Goal: Task Accomplishment & Management: Use online tool/utility

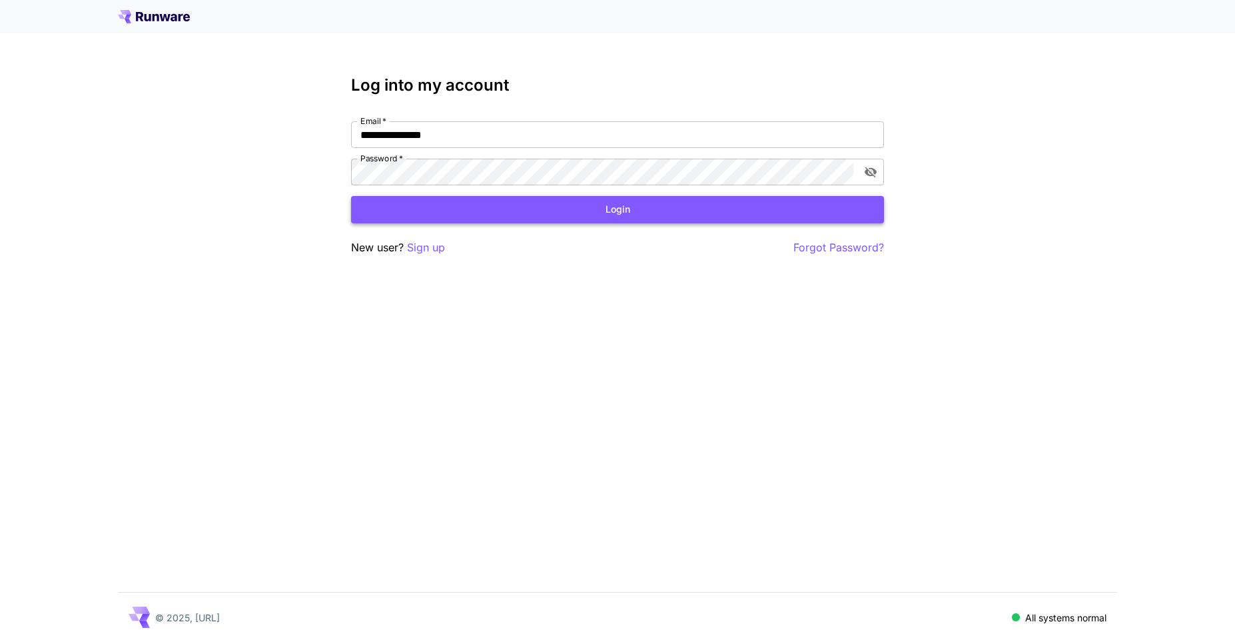
click at [638, 211] on button "Login" at bounding box center [617, 209] width 533 height 27
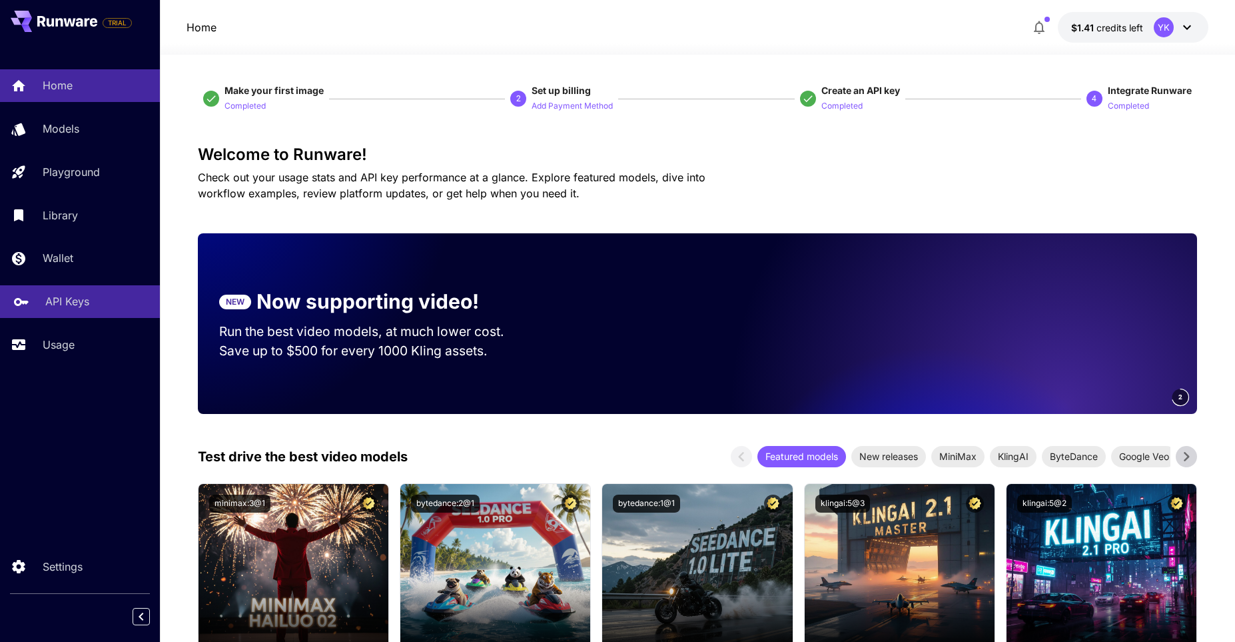
click at [74, 303] on p "API Keys" at bounding box center [67, 301] width 44 height 16
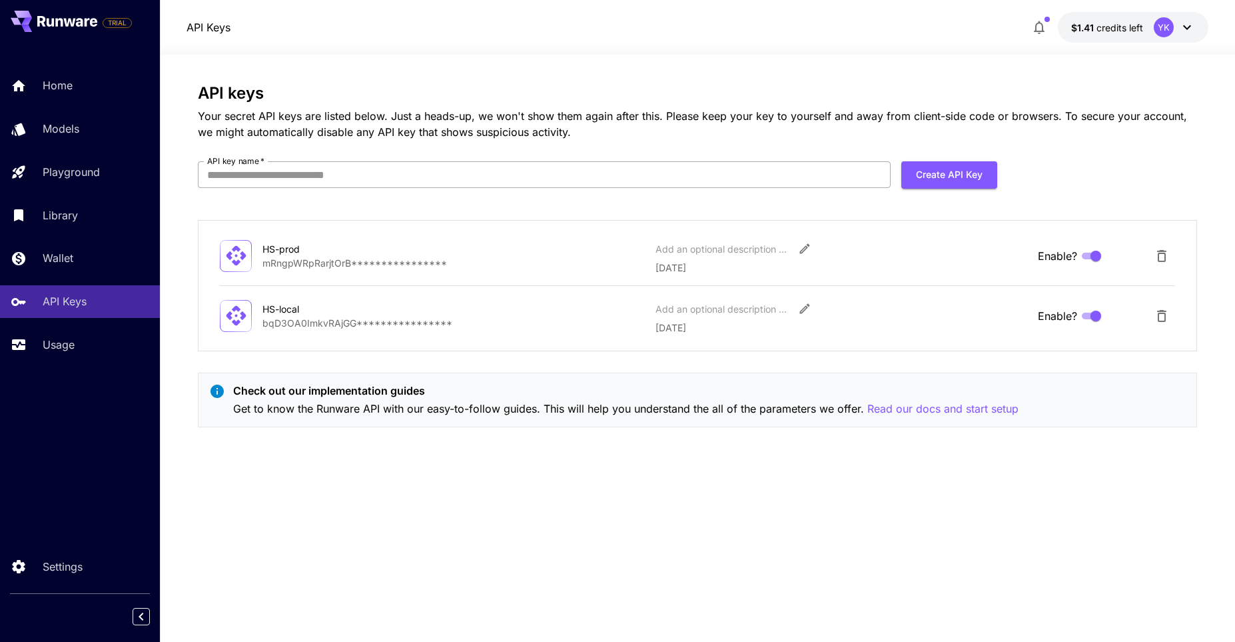
click at [646, 181] on input "API key name   *" at bounding box center [544, 174] width 693 height 27
type input "*****"
click at [970, 180] on button "Create API Key" at bounding box center [950, 174] width 96 height 27
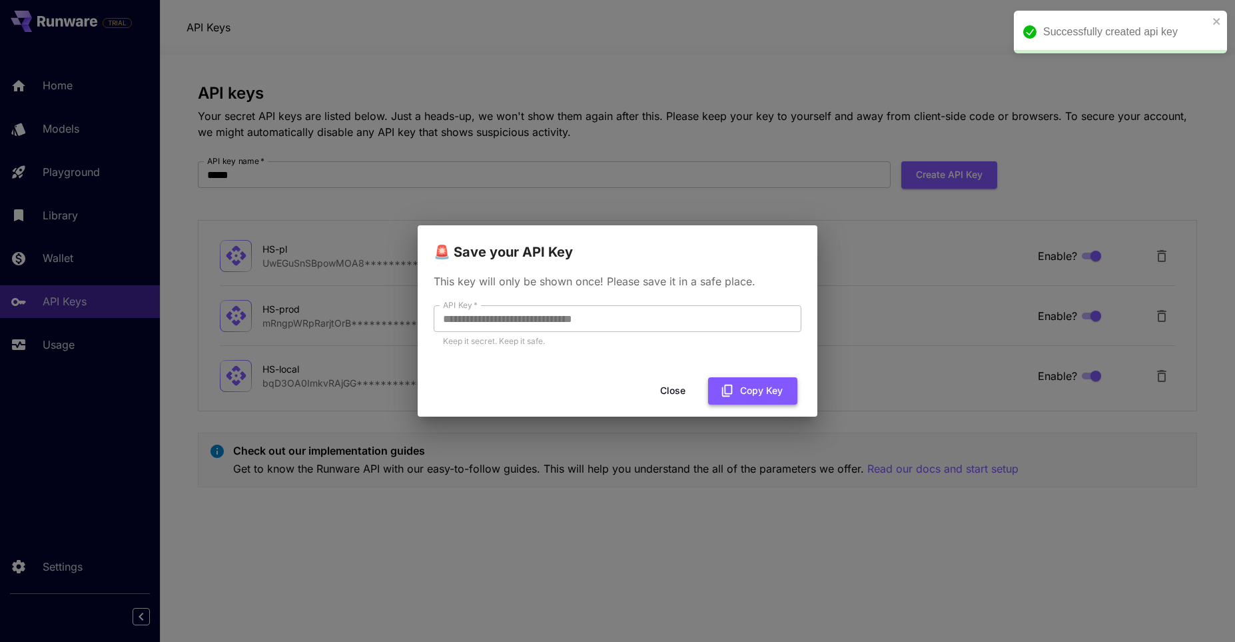
click at [747, 390] on button "Copy Key" at bounding box center [752, 390] width 89 height 27
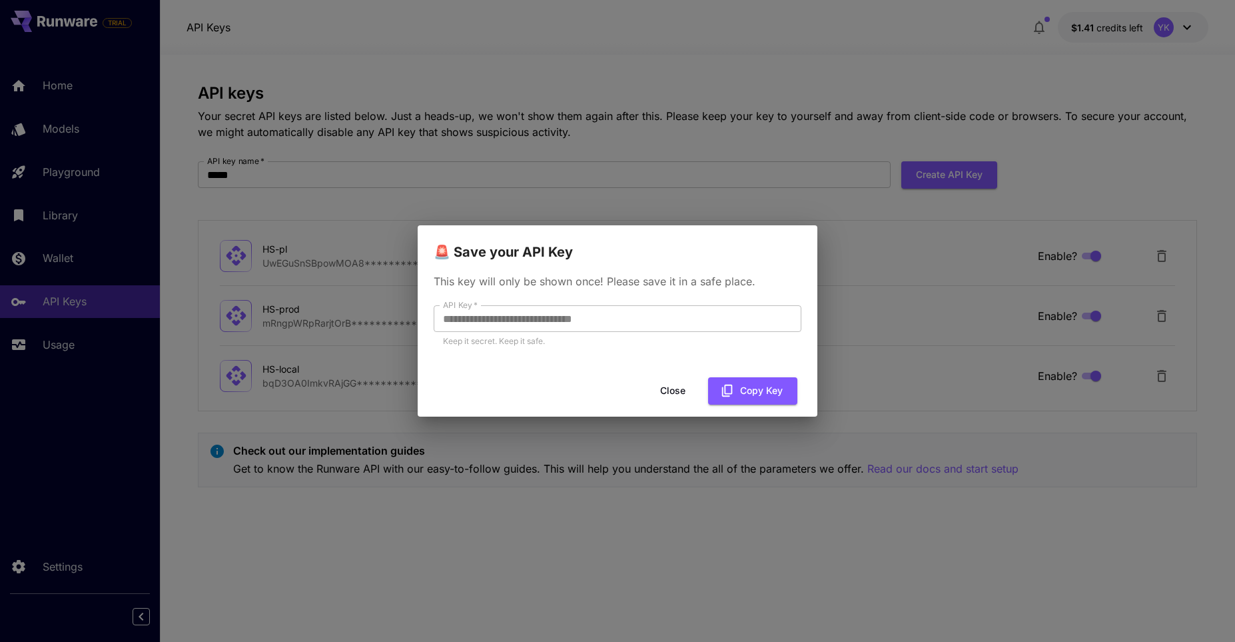
click at [658, 393] on button "Close" at bounding box center [673, 390] width 60 height 27
